Goal: Contribute content: Add original content to the website for others to see

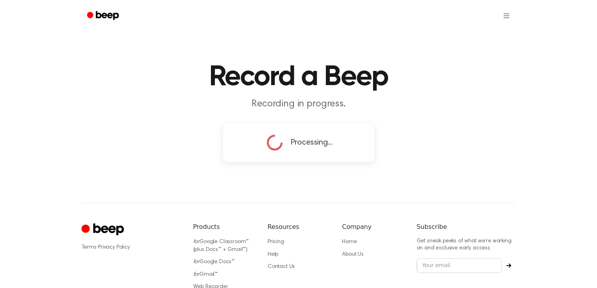
click at [270, 136] on circle at bounding box center [274, 142] width 18 height 18
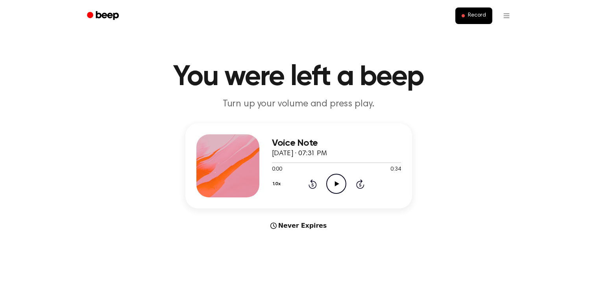
click at [336, 189] on icon "Play Audio" at bounding box center [336, 183] width 20 height 20
click at [332, 177] on icon "Pause Audio" at bounding box center [336, 183] width 20 height 20
click at [466, 14] on button "Record" at bounding box center [473, 15] width 37 height 17
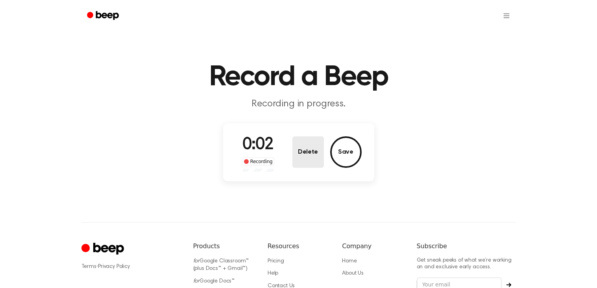
click at [317, 157] on button "Delete" at bounding box center [307, 151] width 31 height 31
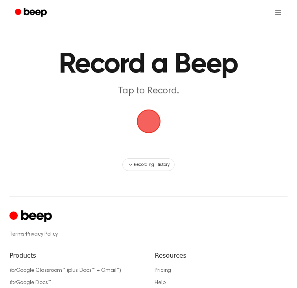
click at [153, 116] on span "button" at bounding box center [149, 121] width 44 height 44
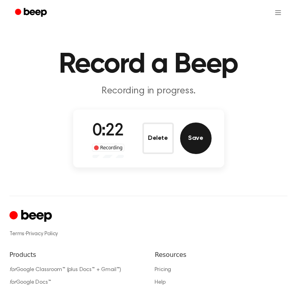
click at [191, 148] on button "Save" at bounding box center [195, 137] width 31 height 31
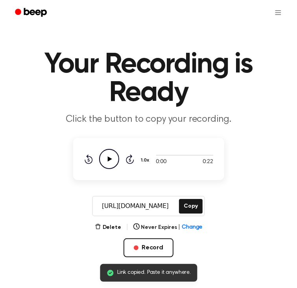
click at [113, 160] on icon "Play Audio" at bounding box center [109, 159] width 20 height 20
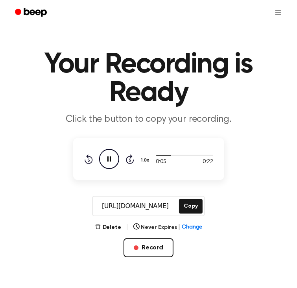
click at [102, 222] on div "Delete | Never Expires | Change" at bounding box center [149, 226] width 108 height 9
click at [104, 226] on button "Delete" at bounding box center [108, 227] width 26 height 8
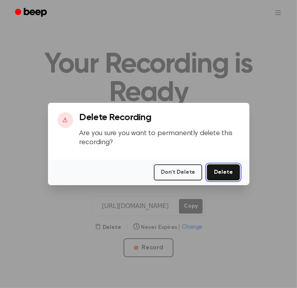
click at [226, 173] on button "Delete" at bounding box center [223, 172] width 33 height 16
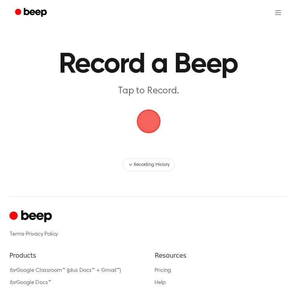
click at [157, 122] on span "button" at bounding box center [149, 122] width 26 height 26
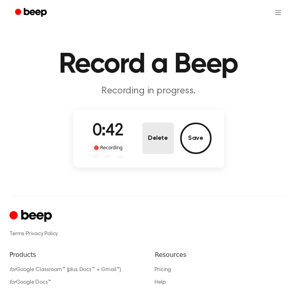
click at [160, 133] on button "Delete" at bounding box center [157, 137] width 31 height 31
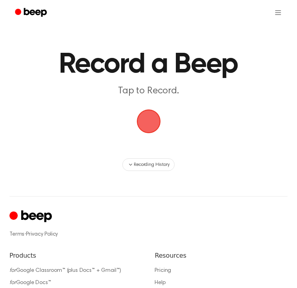
click at [152, 124] on span "button" at bounding box center [149, 121] width 22 height 22
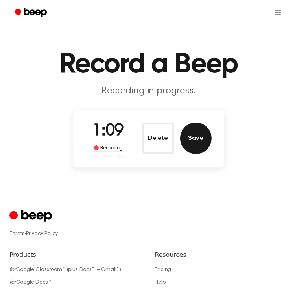
click at [201, 143] on button "Save" at bounding box center [195, 137] width 31 height 31
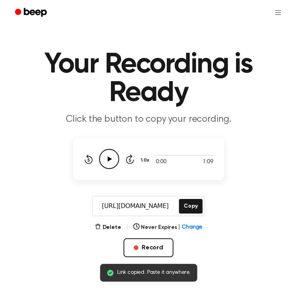
click at [106, 158] on icon "Play Audio" at bounding box center [109, 159] width 20 height 20
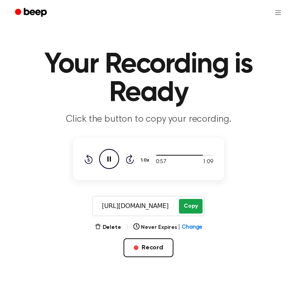
click at [188, 203] on button "Copy" at bounding box center [190, 206] width 23 height 15
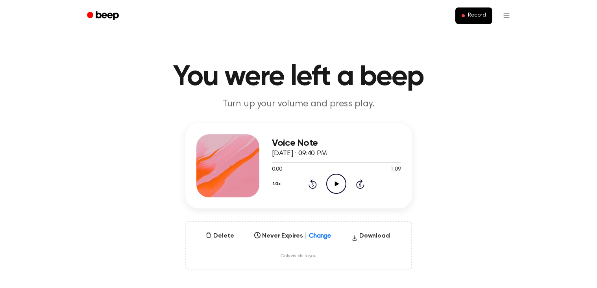
click at [334, 184] on icon "Play Audio" at bounding box center [336, 183] width 20 height 20
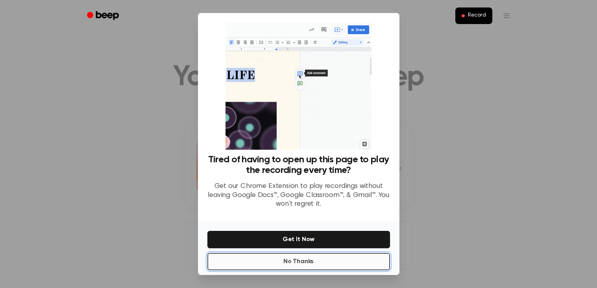
click at [345, 263] on button "No Thanks" at bounding box center [298, 261] width 182 height 17
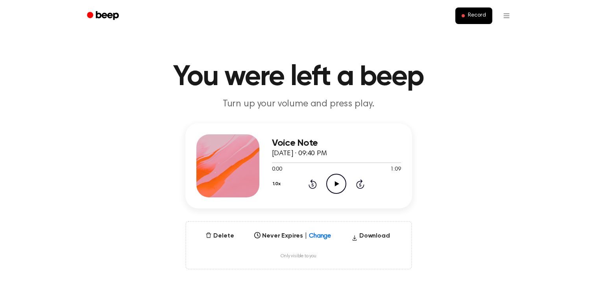
click at [329, 181] on icon "Play Audio" at bounding box center [336, 183] width 20 height 20
